Goal: Task Accomplishment & Management: Use online tool/utility

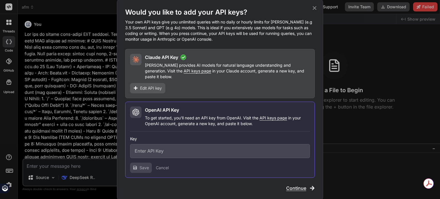
scroll to position [181, 0]
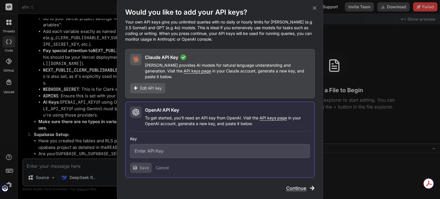
paste input "sk-proj-xStUR29D4aEffsYl_ta4d8XqQismDIGg7oCkrT1JYmn5UJOid3fHb1-eTUPnQc5i8wDYct0…"
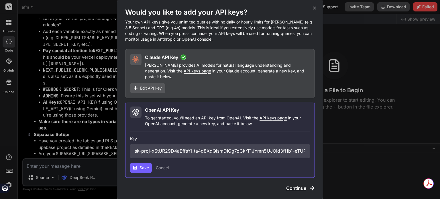
scroll to position [0, 260]
type input "sk-proj-xStUR29D4aEffsYl_ta4d8XqQismDIGg7oCkrT1JYmn5UJOid3fHb1-eTUPnQc5i8wDYct0…"
click at [142, 166] on span "Save" at bounding box center [143, 168] width 9 height 6
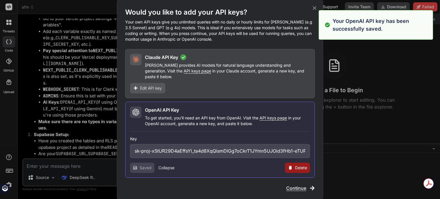
click at [296, 185] on span "Continue" at bounding box center [296, 188] width 20 height 7
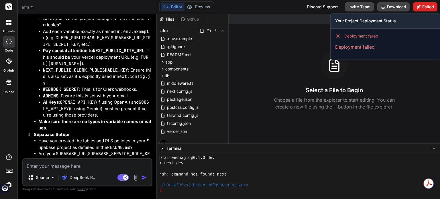
click at [421, 8] on button "Failed" at bounding box center [425, 6] width 24 height 9
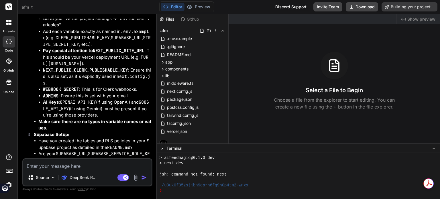
scroll to position [2465, 0]
click at [136, 176] on img at bounding box center [135, 177] width 7 height 7
type textarea "x"
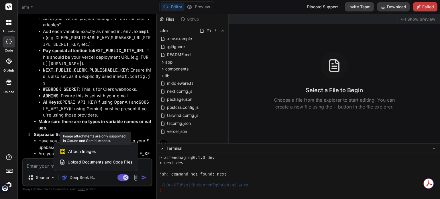
click at [101, 152] on div "Attach Images Image attachments are only supported in Claude and Gemini models." at bounding box center [96, 151] width 73 height 11
click at [87, 153] on span "Attach Images" at bounding box center [81, 152] width 27 height 6
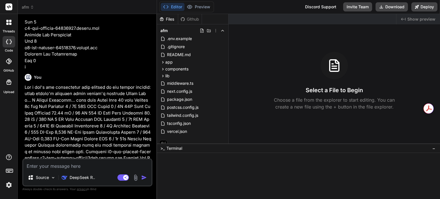
scroll to position [985, 0]
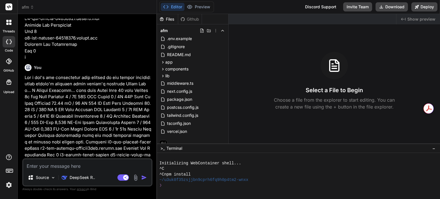
click at [135, 175] on img at bounding box center [135, 177] width 7 height 7
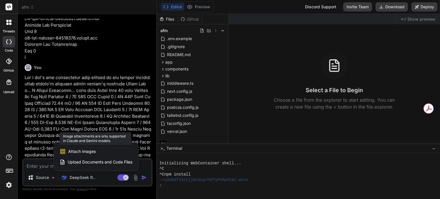
click at [89, 151] on span "Attach Images" at bounding box center [81, 152] width 27 height 6
click at [85, 158] on div "Upload Documents and Code Files" at bounding box center [96, 162] width 73 height 10
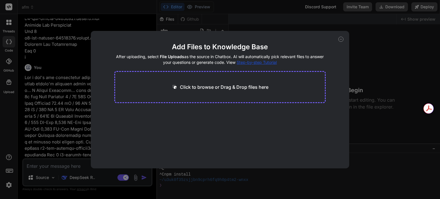
click at [340, 38] on icon at bounding box center [340, 39] width 5 height 5
type textarea "x"
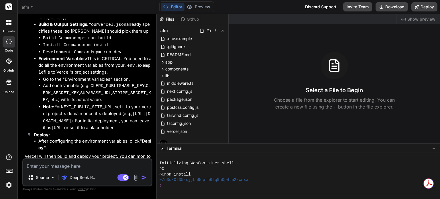
scroll to position [1728, 0]
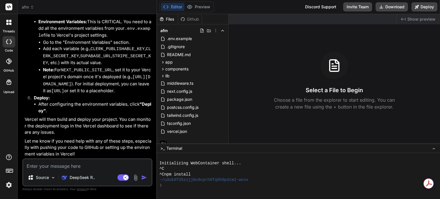
click at [63, 163] on textarea at bounding box center [87, 164] width 128 height 10
type textarea "x"
type textarea "I"
type textarea "x"
type textarea "I'"
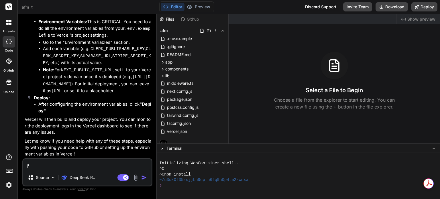
type textarea "x"
type textarea "I'M"
type textarea "x"
type textarea "I'M"
type textarea "x"
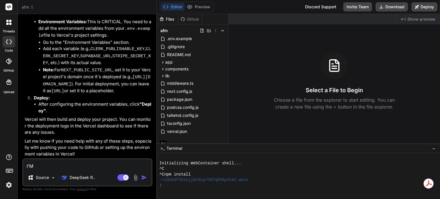
type textarea "I'M t"
type textarea "x"
type textarea "I'M tr"
type textarea "x"
type textarea "I'M try"
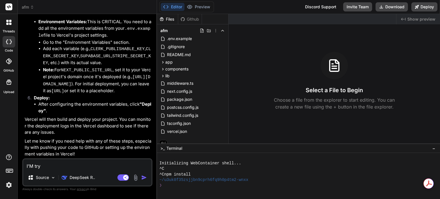
type textarea "x"
type textarea "I'M tryi"
type textarea "x"
type textarea "I'M tryin"
type textarea "x"
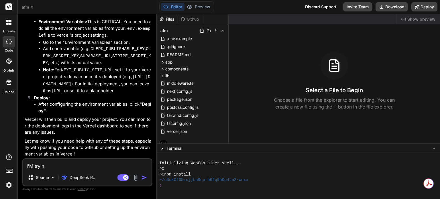
type textarea "I'M trying"
type textarea "x"
type textarea "I'M trying"
type textarea "x"
type textarea "I'M trying t"
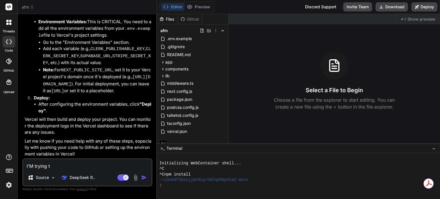
type textarea "x"
type textarea "I'M trying to"
type textarea "x"
type textarea "I'M trying to"
type textarea "x"
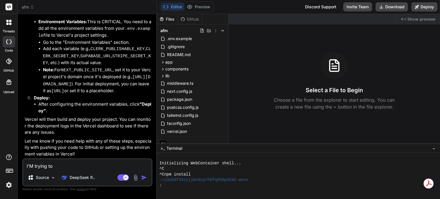
type textarea "I'M trying to u"
type textarea "x"
type textarea "I'M trying to up"
type textarea "x"
type textarea "I'M trying to upl"
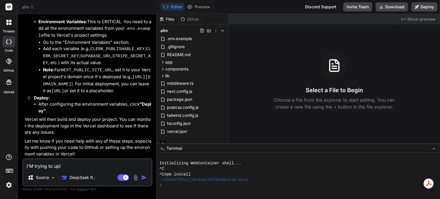
type textarea "x"
type textarea "I'M trying to uplo"
type textarea "x"
type textarea "I'M trying to uploa"
type textarea "x"
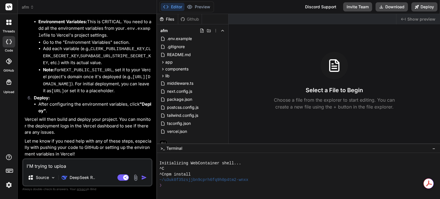
type textarea "I'M trying to upload"
type textarea "x"
type textarea "I'M trying to upload"
type textarea "x"
type textarea "I'M trying to upload t"
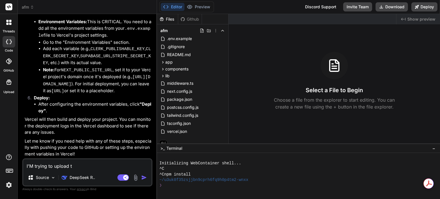
type textarea "x"
type textarea "I'M trying to upload th"
type textarea "x"
type textarea "I'M trying to upload the"
type textarea "x"
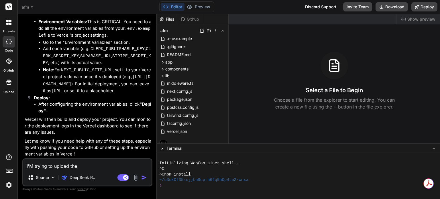
type textarea "I'M trying to upload the"
type textarea "x"
type textarea "I'M trying to upload the ."
type textarea "x"
type textarea "I'M trying to upload the .e"
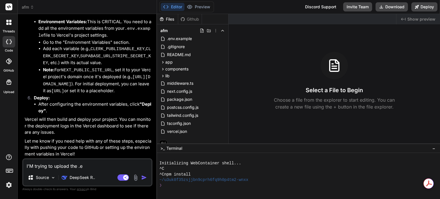
type textarea "x"
type textarea "I'M trying to upload the .en"
type textarea "x"
type textarea "I'M trying to upload the .env"
type textarea "x"
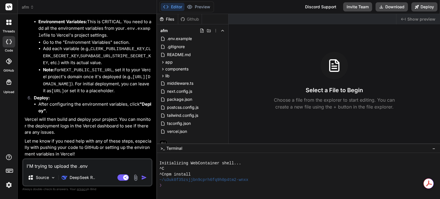
type textarea "I'M trying to upload the .env."
type textarea "x"
type textarea "I'M trying to upload the .env.o"
type textarea "x"
type textarea "I'M trying to upload the .env."
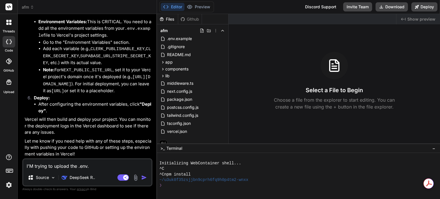
type textarea "x"
type textarea "I'M trying to upload the .env.l"
type textarea "x"
type textarea "I'M trying to upload the .env.lo"
type textarea "x"
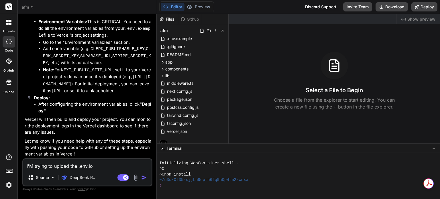
type textarea "I'M trying to upload the .env.loc"
type textarea "x"
type textarea "I'M trying to upload the .env.loca"
type textarea "x"
type textarea "I'M trying to upload the .env.local"
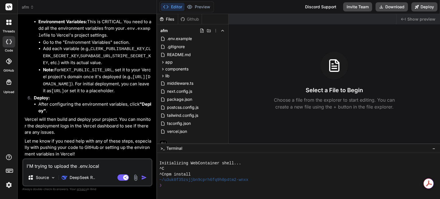
type textarea "x"
type textarea "I'M trying to upload the .env.local."
type textarea "x"
type textarea "I'M trying to upload the .env.local"
type textarea "x"
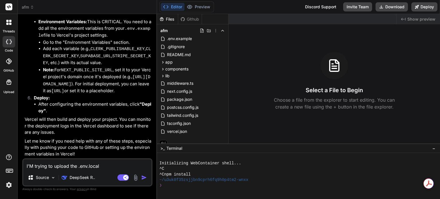
type textarea "I'M trying to upload the .env.local"
type textarea "x"
type textarea "I'M trying to upload the .env.local f"
type textarea "x"
type textarea "I'M trying to upload the .env.local fi"
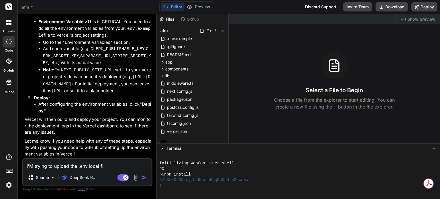
type textarea "x"
type textarea "I'M trying to upload the .env.local fil"
type textarea "x"
type textarea "I'M trying to upload the .env.local file"
type textarea "x"
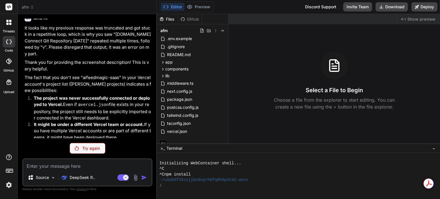
scroll to position [1319, 0]
click at [79, 143] on div "You I can't preview the app Bind AI I understand! It seems the local developmen…" at bounding box center [87, 109] width 130 height 180
click at [79, 144] on div "Try again" at bounding box center [88, 148] width 36 height 11
click at [9, 41] on icon at bounding box center [9, 42] width 6 height 5
click at [78, 178] on p "DeepSeek R.." at bounding box center [82, 178] width 25 height 6
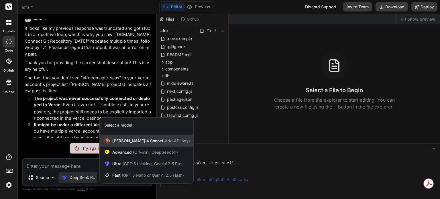
click at [131, 143] on span "Claude 4 Sonnet (Add API Key)" at bounding box center [151, 141] width 78 height 6
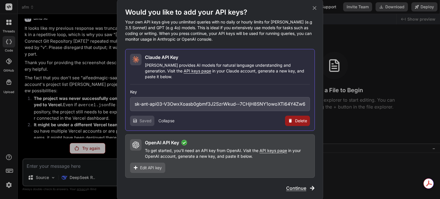
click at [299, 186] on span "Continue" at bounding box center [296, 188] width 20 height 7
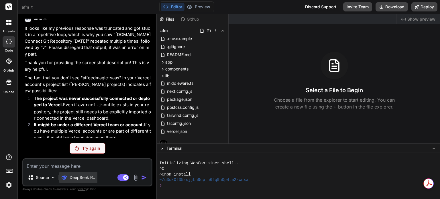
click at [84, 179] on p "DeepSeek R.." at bounding box center [82, 178] width 25 height 6
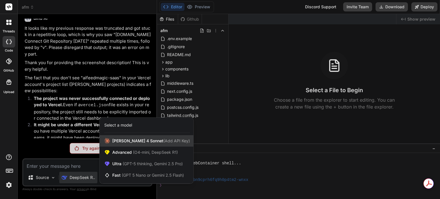
click at [140, 145] on div "Claude 4 Sonnet (Add API Key)" at bounding box center [147, 140] width 94 height 11
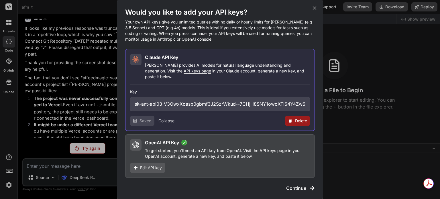
click at [290, 185] on span "Continue" at bounding box center [296, 188] width 20 height 7
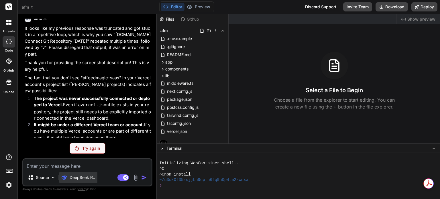
click at [96, 178] on div "DeepSeek R.." at bounding box center [78, 177] width 38 height 11
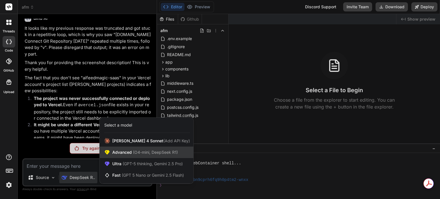
click at [143, 156] on div "Advanced (O4-mini, DeepSeek R1)" at bounding box center [147, 152] width 94 height 11
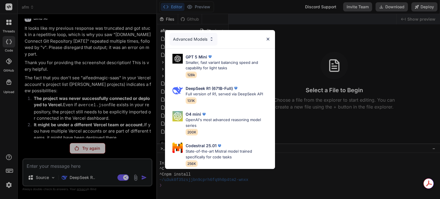
click at [205, 36] on div "Advanced Models" at bounding box center [193, 39] width 48 height 13
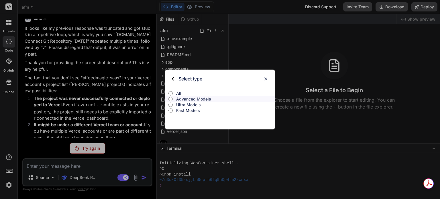
click at [178, 94] on p "All" at bounding box center [225, 93] width 99 height 6
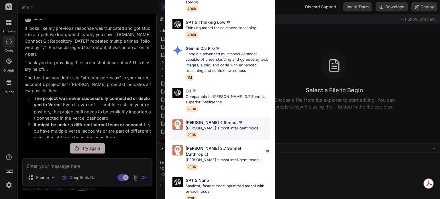
scroll to position [229, 0]
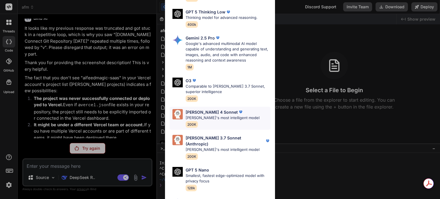
click at [198, 117] on div "Claude 4 Sonnet Claude's most intelligent model 200K" at bounding box center [223, 118] width 74 height 19
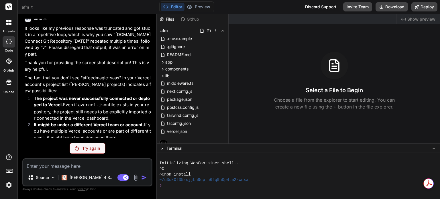
click at [136, 175] on img at bounding box center [135, 177] width 7 height 7
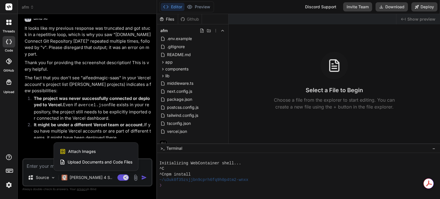
click at [92, 151] on span "Attach Images" at bounding box center [81, 152] width 27 height 6
type textarea "x"
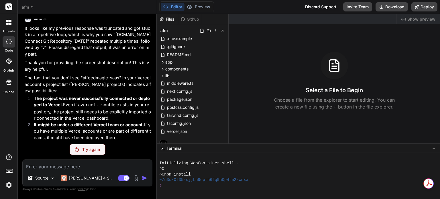
type input "C:\fakepath\.env.local"
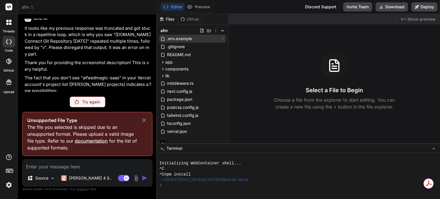
click at [170, 39] on span ".env.example" at bounding box center [179, 38] width 26 height 7
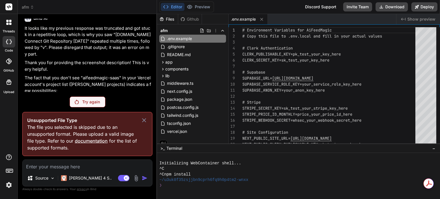
click at [76, 166] on textarea at bounding box center [87, 165] width 129 height 10
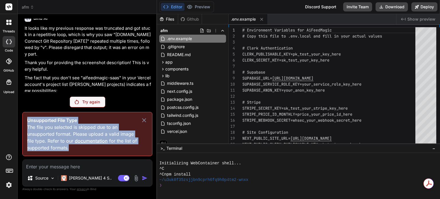
drag, startPoint x: 79, startPoint y: 151, endPoint x: 27, endPoint y: 117, distance: 62.3
click at [27, 117] on div "Unsupported File Type The file you selected is skipped due to an unsupported fo…" at bounding box center [87, 134] width 130 height 44
copy div "Unsupported File Type The file you selected is skipped due to an unsupported fo…"
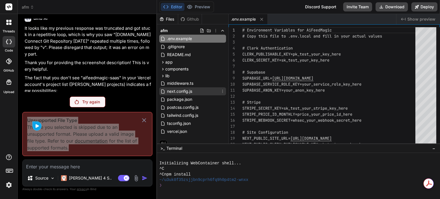
scroll to position [4, 0]
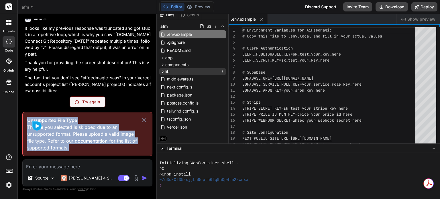
click at [164, 72] on icon at bounding box center [162, 71] width 5 height 5
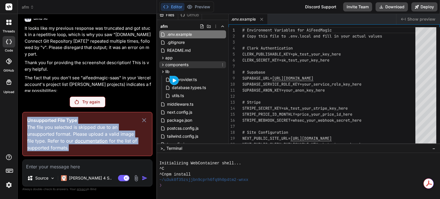
click at [164, 65] on icon at bounding box center [162, 64] width 5 height 5
click at [164, 61] on div "components" at bounding box center [192, 64] width 67 height 7
click at [164, 59] on icon at bounding box center [162, 58] width 5 height 5
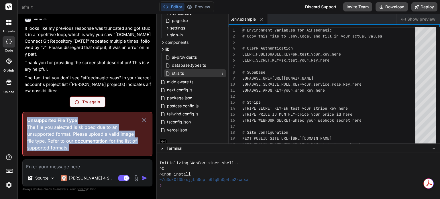
scroll to position [123, 0]
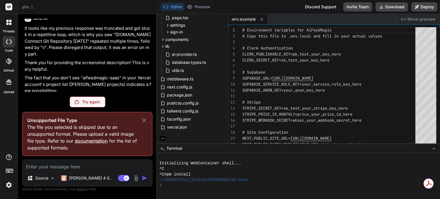
drag, startPoint x: 91, startPoint y: 167, endPoint x: 98, endPoint y: 160, distance: 10.3
click at [91, 167] on textarea at bounding box center [87, 165] width 129 height 10
type textarea "x"
type textarea "p"
type textarea "x"
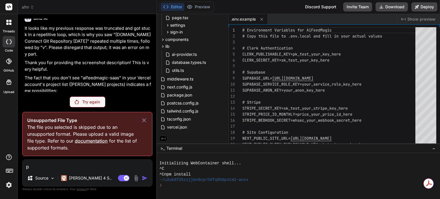
type textarea "pl"
type textarea "x"
type textarea "ple"
type textarea "x"
type textarea "plea"
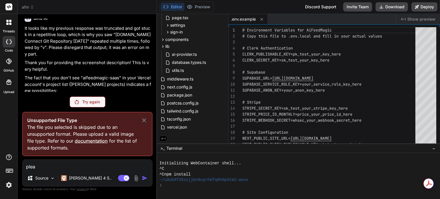
type textarea "x"
type textarea "pleas"
type textarea "x"
type textarea "please"
type textarea "x"
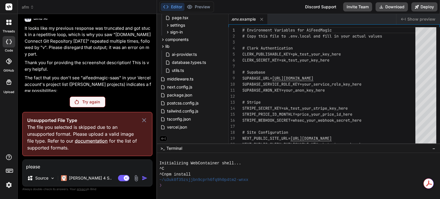
type textarea "please"
type textarea "x"
type textarea "please c"
type textarea "x"
type textarea "please cr"
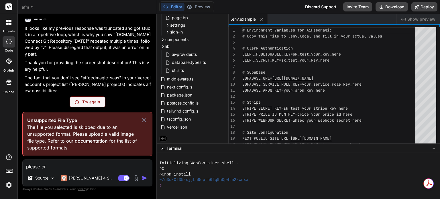
type textarea "x"
type textarea "please cre"
type textarea "x"
type textarea "please crea"
type textarea "x"
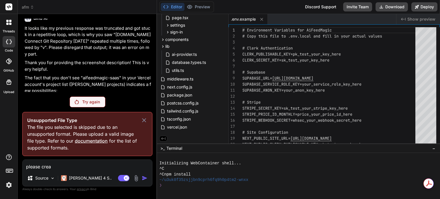
type textarea "please creat"
type textarea "x"
type textarea "please create"
type textarea "x"
type textarea "please create"
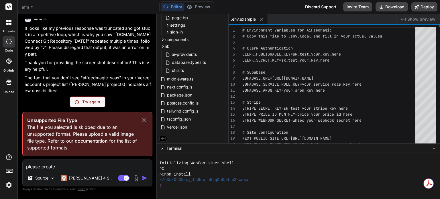
type textarea "x"
type textarea "please create a"
type textarea "x"
type textarea "please create a"
type textarea "x"
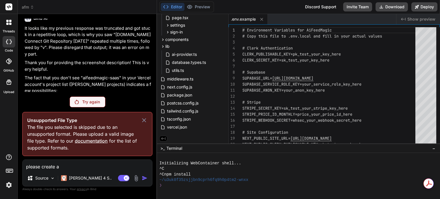
type textarea "please create a f"
type textarea "x"
type textarea "please create a fi"
type textarea "x"
type textarea "please create a fil"
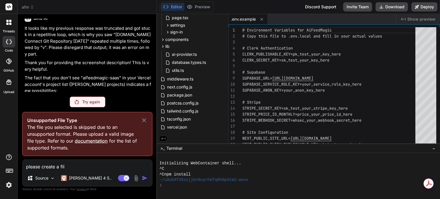
type textarea "x"
type textarea "please create a file"
type textarea "x"
type textarea "please create a file"
type textarea "x"
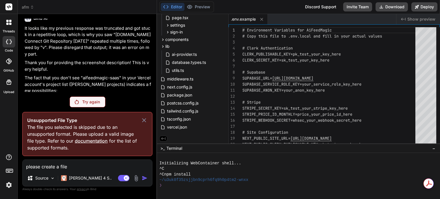
type textarea "please create a file s"
type textarea "x"
type textarea "please create a file so"
type textarea "x"
type textarea "please create a file so"
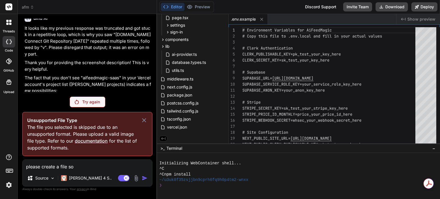
type textarea "x"
type textarea "please create a file so i"
type textarea "x"
type textarea "please create a file so i"
type textarea "x"
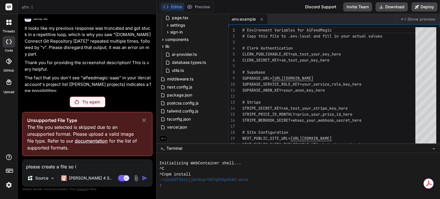
type textarea "please create a file so i c"
type textarea "x"
type textarea "please create a file so i ca"
type textarea "x"
type textarea "please create a file so i can"
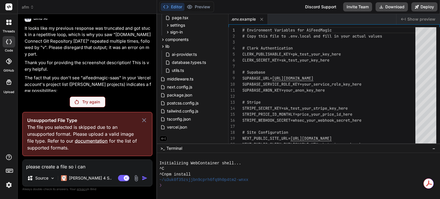
type textarea "x"
type textarea "please create a file so i can"
type textarea "x"
type textarea "please create a file so i can c"
type textarea "x"
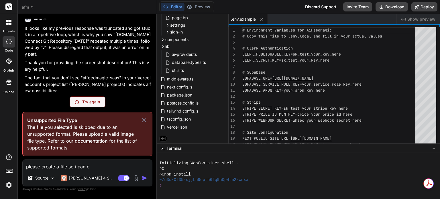
type textarea "please create a file so i can co"
type textarea "x"
type textarea "please create a file so i can cop"
type textarea "x"
type textarea "please create a file so i can copy"
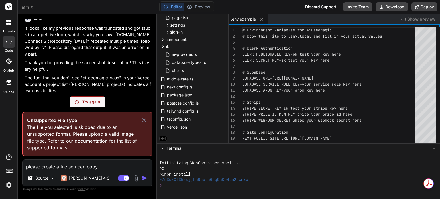
type textarea "x"
type textarea "please create a file so i can copy"
type textarea "x"
type textarea "please create a file so i can copy a"
type textarea "x"
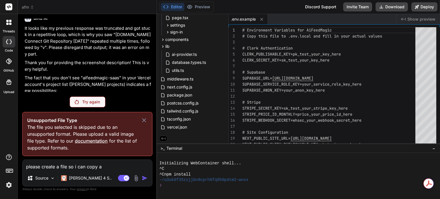
type textarea "please create a file so i can copy as"
type textarea "x"
type textarea "please create a file so i can copy asn"
type textarea "x"
type textarea "please create a file so i can copy as"
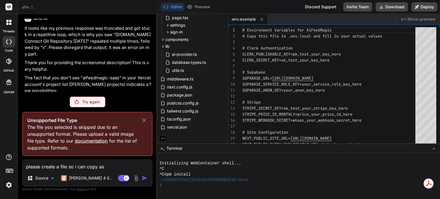
type textarea "x"
type textarea "please create a file so i can copy a"
type textarea "x"
type textarea "please create a file so i can copy an"
type textarea "x"
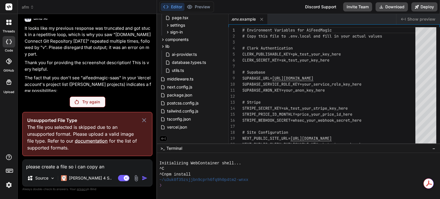
type textarea "please create a file so i can copy and"
type textarea "x"
type textarea "please create a file so i can copy and"
type textarea "x"
type textarea "please create a file so i can copy and p"
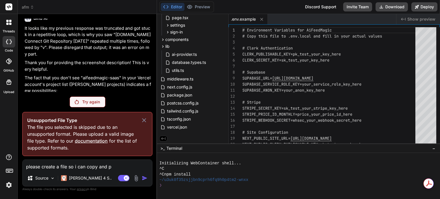
type textarea "x"
type textarea "please create a file so i can copy and pa"
type textarea "x"
type textarea "please create a file so i can copy and pas"
type textarea "x"
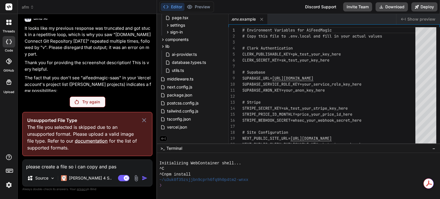
type textarea "please create a file so i can copy and past"
type textarea "x"
type textarea "please create a file so i can copy and paste"
type textarea "x"
type textarea "please create a file so i can copy and paste"
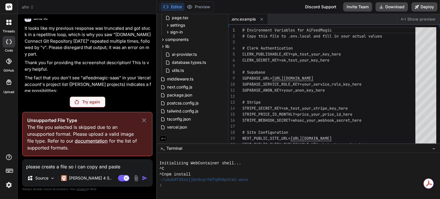
type textarea "x"
type textarea "please create a file so i can copy and paste t"
type textarea "x"
type textarea "please create a file so i can copy and paste th"
type textarea "x"
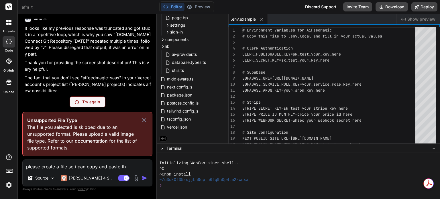
type textarea "please create a file so i can copy and paste the"
type textarea "x"
type textarea "please create a file so i can copy and paste the"
type textarea "x"
type textarea "please create a file so i can copy and paste the d"
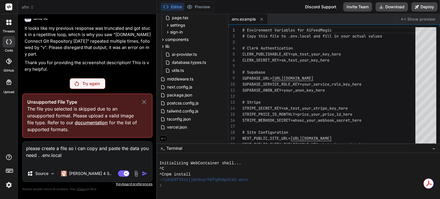
click at [144, 101] on icon at bounding box center [144, 101] width 7 height 7
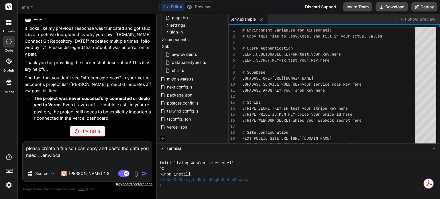
click at [86, 128] on p "Try again" at bounding box center [91, 131] width 18 height 6
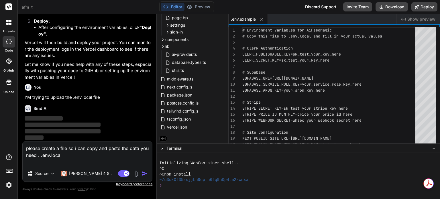
scroll to position [1805, 0]
drag, startPoint x: 74, startPoint y: 157, endPoint x: 17, endPoint y: 143, distance: 59.0
click at [2, 143] on div "threads code GitHub Upload afm Created with Pixso. Bind AI Web Search Created w…" at bounding box center [220, 99] width 440 height 199
click at [145, 174] on img "button" at bounding box center [145, 174] width 6 height 6
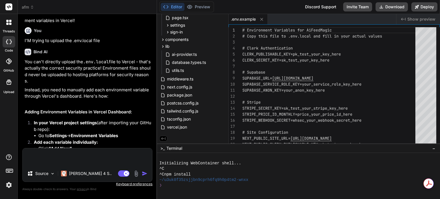
scroll to position [1836, 0]
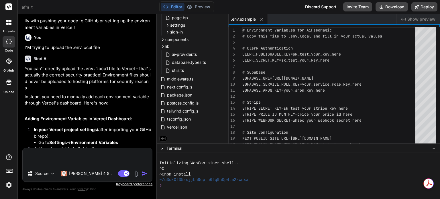
click at [25, 86] on p "You can't directly upload the .env.local file to Vercel - that's actually the c…" at bounding box center [88, 79] width 127 height 26
click at [430, 7] on button "Deploy" at bounding box center [424, 6] width 26 height 9
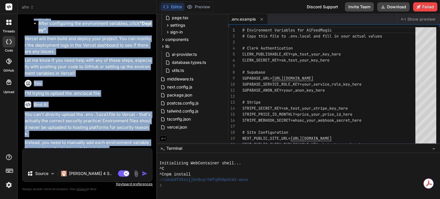
scroll to position [1774, 0]
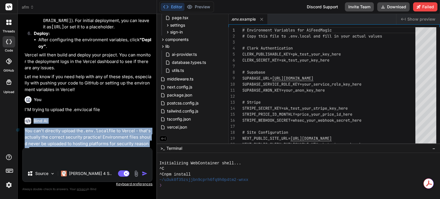
drag, startPoint x: 76, startPoint y: 109, endPoint x: 26, endPoint y: 135, distance: 56.1
copy div "Bind AI You can't directly upload the .env.local file to Vercel - that's actual…"
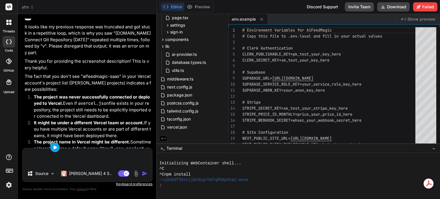
scroll to position [1287, 0]
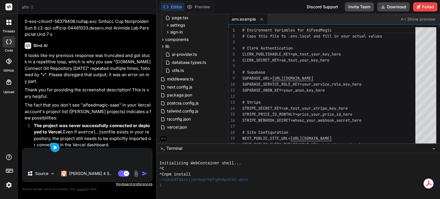
drag, startPoint x: 25, startPoint y: 55, endPoint x: 25, endPoint y: 47, distance: 7.7
click at [24, 53] on div "You I can't preview the app Bind AI I understand! It seems the local developmen…" at bounding box center [87, 83] width 129 height 129
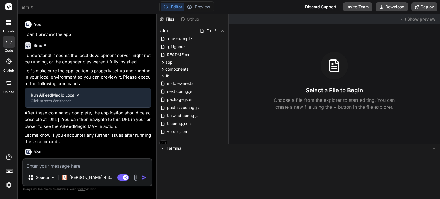
type textarea "x"
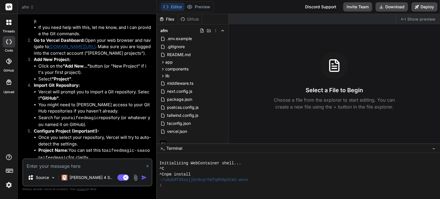
scroll to position [1728, 0]
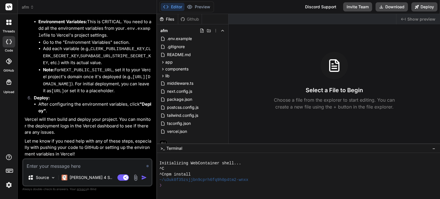
click at [72, 165] on textarea at bounding box center [87, 164] width 128 height 10
paste textarea "Lorem ips, do sita ConSec → Adipis elitse doei, T inc utlab etdo: MaGnaaLiqua-E…"
type textarea "Lorem ips, do sita ConSec → Adipis elitse doei, T inc utlab etdo: MaGnaaLiqua-E…"
type textarea "x"
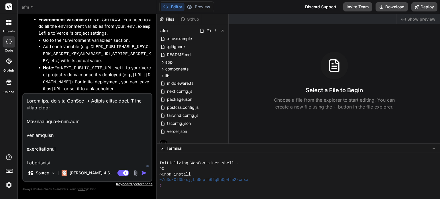
scroll to position [261, 0]
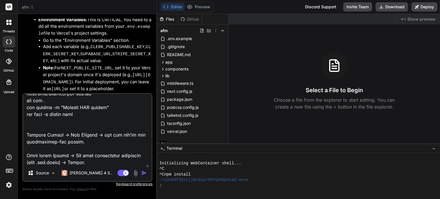
type textarea "Lorem ips, do sita ConSec → Adipis elitse doei, T inc utlab etdo: MaGnaaLiqua-E…"
click at [143, 173] on img "button" at bounding box center [144, 173] width 6 height 6
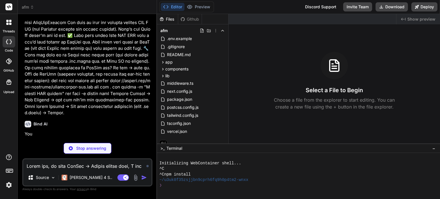
scroll to position [1891, 0]
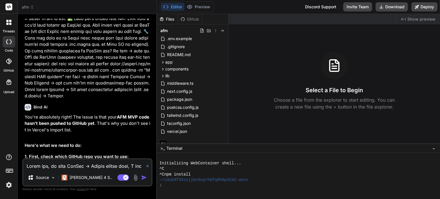
type textarea "x"
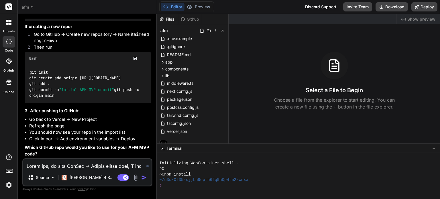
scroll to position [2188, 0]
click at [70, 167] on textarea at bounding box center [87, 164] width 128 height 10
type textarea "c"
type textarea "x"
type textarea "cr"
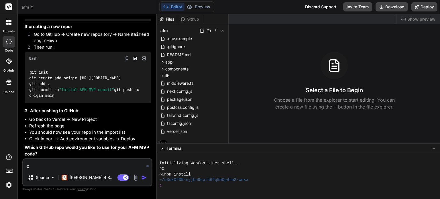
type textarea "x"
type textarea "cre"
type textarea "x"
type textarea "crea"
type textarea "x"
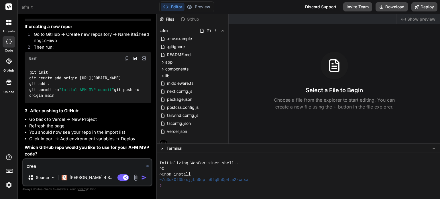
type textarea "creat"
type textarea "x"
type textarea "create"
type textarea "x"
type textarea "create"
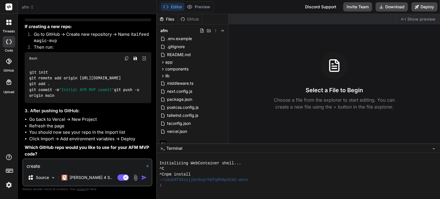
type textarea "x"
type textarea "create a"
type textarea "x"
type textarea "create a"
type textarea "x"
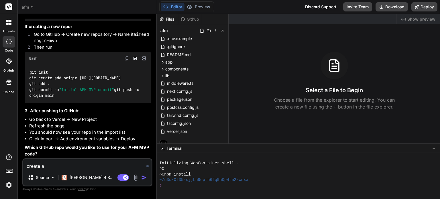
type textarea "create a n"
type textarea "x"
type textarea "create a ne"
type textarea "x"
type textarea "create a new"
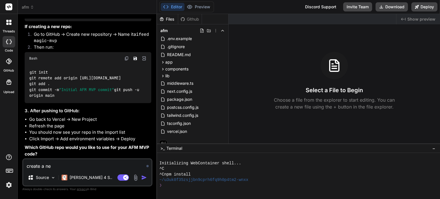
type textarea "x"
type textarea "create a new"
type textarea "x"
type textarea "create a new o"
type textarea "x"
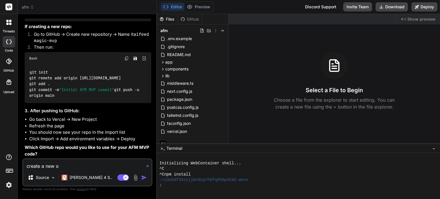
type textarea "create a new on"
type textarea "x"
type textarea "create a new one"
type textarea "x"
type textarea "create a new one"
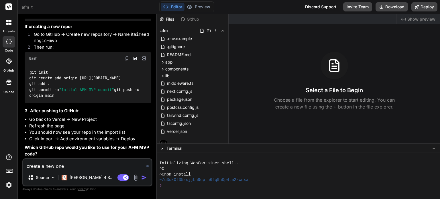
type textarea "x"
type textarea "create a new one c"
type textarea "x"
type textarea "create a new one ca"
type textarea "x"
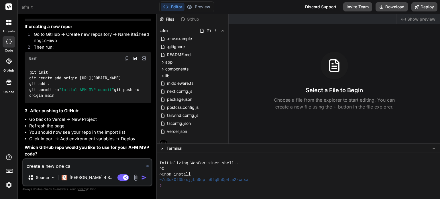
type textarea "create a new one cal"
type textarea "x"
type textarea "create a new one call"
type textarea "x"
type textarea "create a new one call"
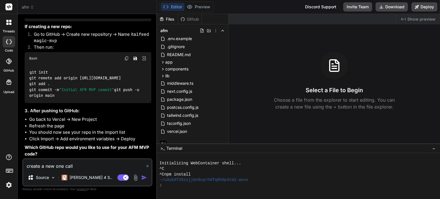
type textarea "x"
type textarea "create a new one call i"
type textarea "x"
type textarea "create a new one call it"
type textarea "x"
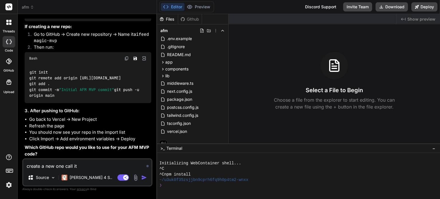
type textarea "create a new one call it"
type textarea "x"
type textarea "create a new one call it A"
type textarea "x"
type textarea "create a new one call it AF"
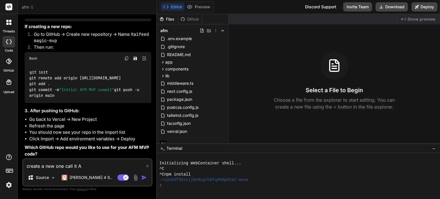
type textarea "x"
type textarea "create a new one call it AFM"
type textarea "x"
type textarea "create a new one call it AFM"
type textarea "x"
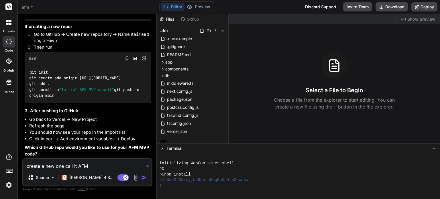
type textarea "create a new one call it AFM M"
type textarea "x"
type textarea "create a new one call it AFM MV"
type textarea "x"
type textarea "create a new one call it AFM MVP"
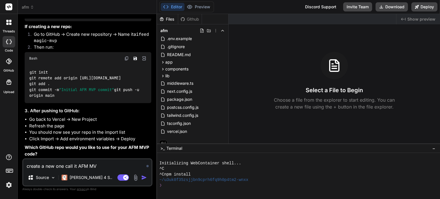
type textarea "x"
type textarea "create a newone call it AFM MVP"
type textarea "x"
type textarea "create a newne call it AFM MVP"
type textarea "x"
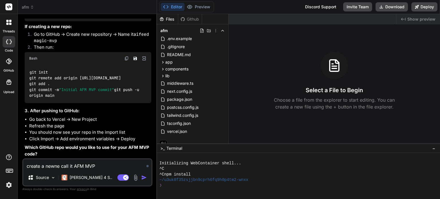
type textarea "create a newe call it AFM MVP"
type textarea "x"
type textarea "create a new call it AFM MVP"
type textarea "x"
type textarea "create a new call it AFM MVP"
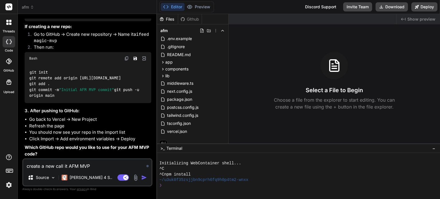
type textarea "x"
type textarea "create a new g call it AFM MVP"
type textarea "x"
type textarea "create a new gi call it AFM MVP"
type textarea "x"
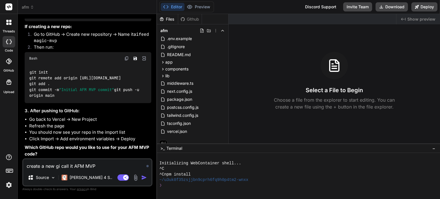
type textarea "create a new git call it AFM MVP"
type textarea "x"
type textarea "create a new gith call it AFM MVP"
type textarea "x"
type textarea "create a new githu call it AFM MVP"
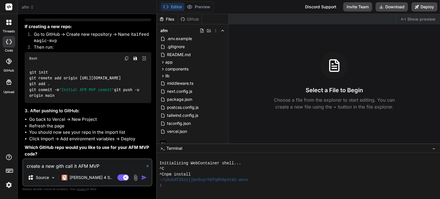
type textarea "x"
type textarea "create a new github call it AFM MVP"
type textarea "x"
type textarea "create a new github call it AFM MVP"
type textarea "x"
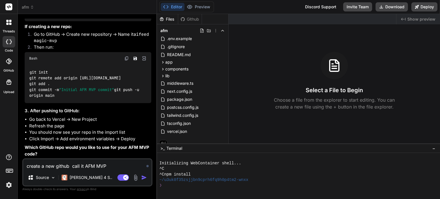
type textarea "create a new github r call it AFM MVP"
type textarea "x"
type textarea "create a new github re call it AFM MVP"
type textarea "x"
type textarea "create a new github rep call it AFM MVP"
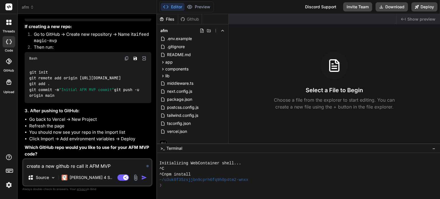
type textarea "x"
type textarea "create a new github repo call it AFM MVP"
type textarea "x"
type textarea "create a new github repo call it AFM MVP"
type textarea "x"
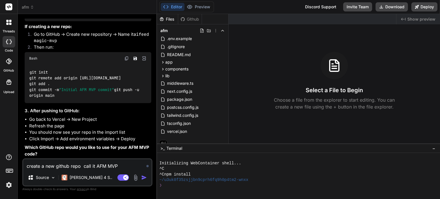
type textarea "create a new github repo a call it AFM MVP"
type textarea "x"
type textarea "create a new github repo an call it AFM MVP"
type textarea "x"
type textarea "create a new github repo and call it AFM MVP"
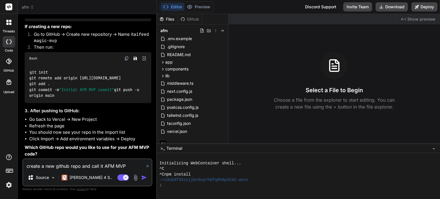
type textarea "x"
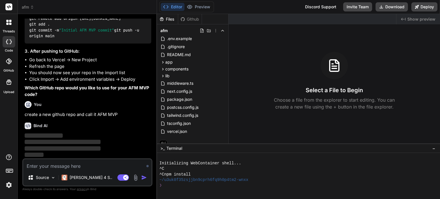
scroll to position [2247, 0]
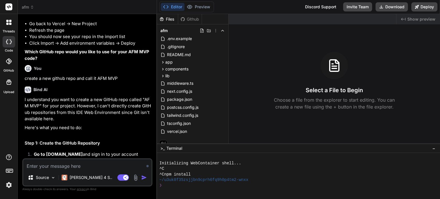
type textarea "x"
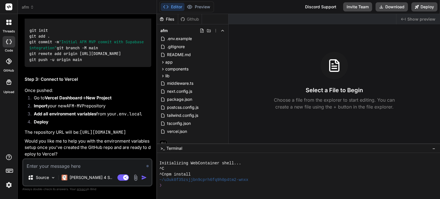
scroll to position [2559, 0]
click at [70, 153] on p "Would you like me to help you with the environment variables setup once you've …" at bounding box center [88, 147] width 127 height 19
drag, startPoint x: 70, startPoint y: 152, endPoint x: 33, endPoint y: 56, distance: 102.6
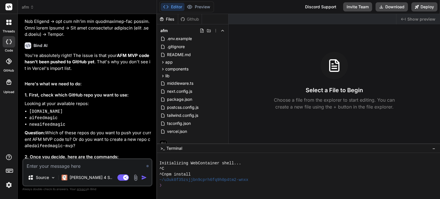
scroll to position [1939, 0]
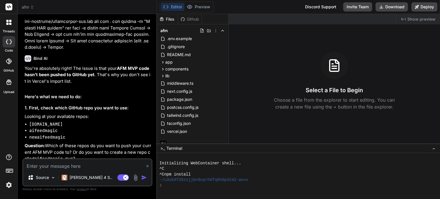
drag, startPoint x: 62, startPoint y: 134, endPoint x: 24, endPoint y: 84, distance: 62.3
click at [24, 84] on div "You I can't preview the app Bind AI I understand! It seems the local developmen…" at bounding box center [87, 89] width 129 height 140
copy div "Lor'ip dolorsitam conse! Adi elits do eius temp INC UTL etdo magn'a enim admini…"
